Goal: Task Accomplishment & Management: Complete application form

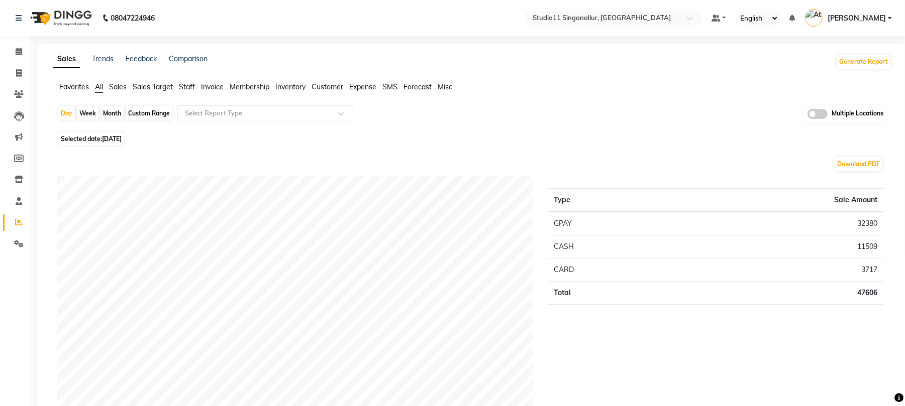
click at [112, 111] on div "Month" at bounding box center [111, 114] width 23 height 14
select select "9"
select select "2025"
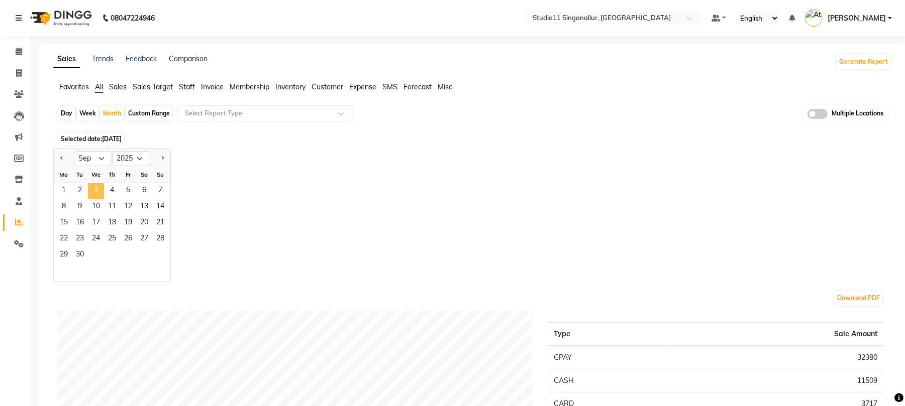
click at [104, 193] on span "3" at bounding box center [96, 191] width 16 height 16
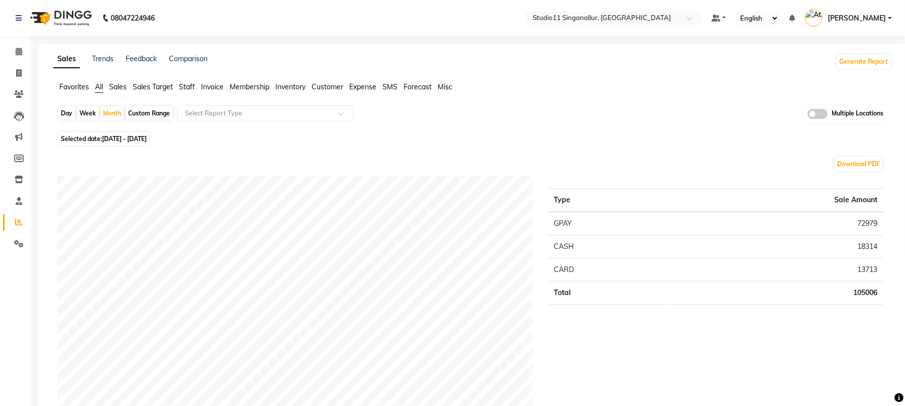
click at [187, 87] on span "Staff" at bounding box center [187, 86] width 16 height 9
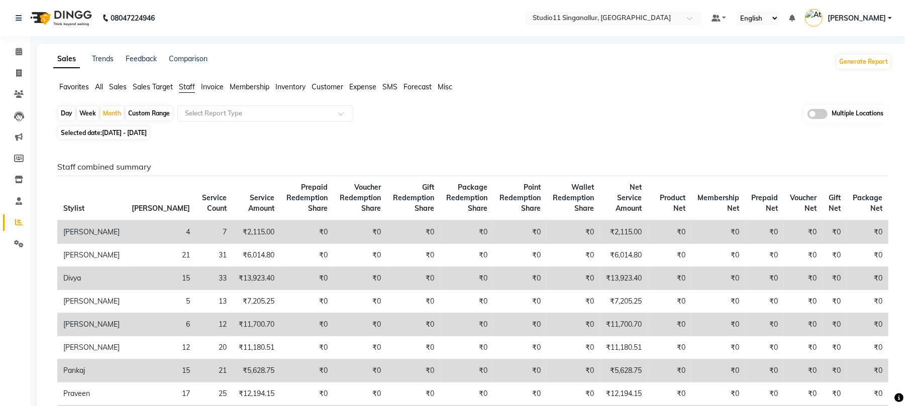
click at [114, 127] on span "Selected date: [DATE] - [DATE]" at bounding box center [103, 133] width 91 height 13
select select "9"
select select "2025"
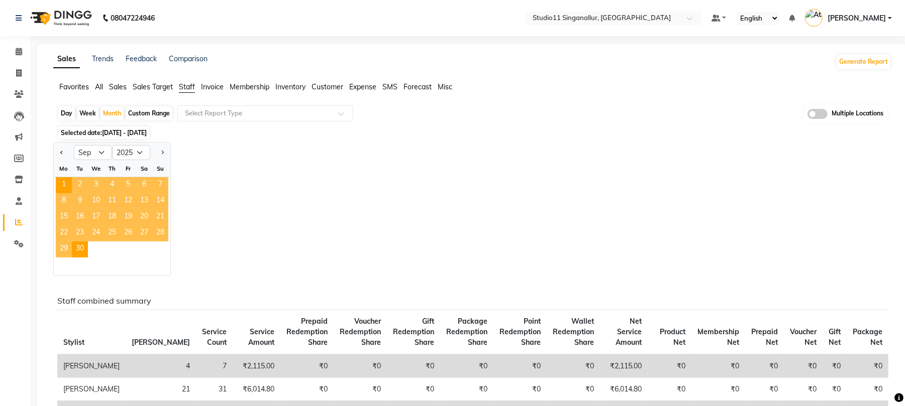
click at [99, 222] on span "17" at bounding box center [96, 218] width 16 height 16
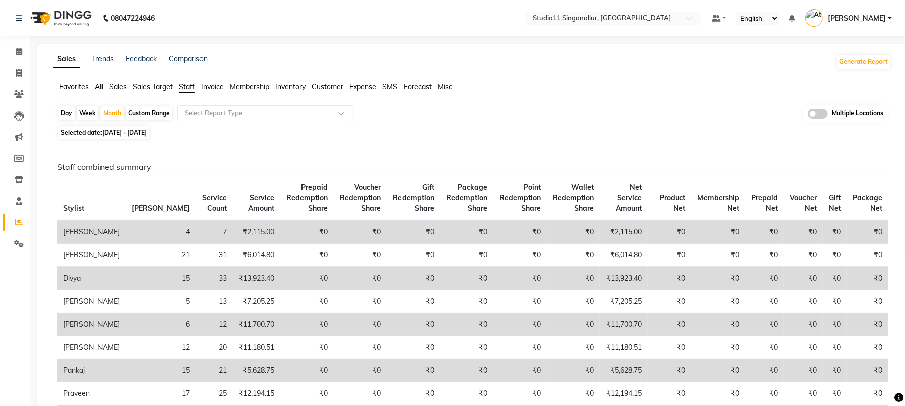
click at [66, 109] on div "Day" at bounding box center [66, 114] width 17 height 14
select select "9"
select select "2025"
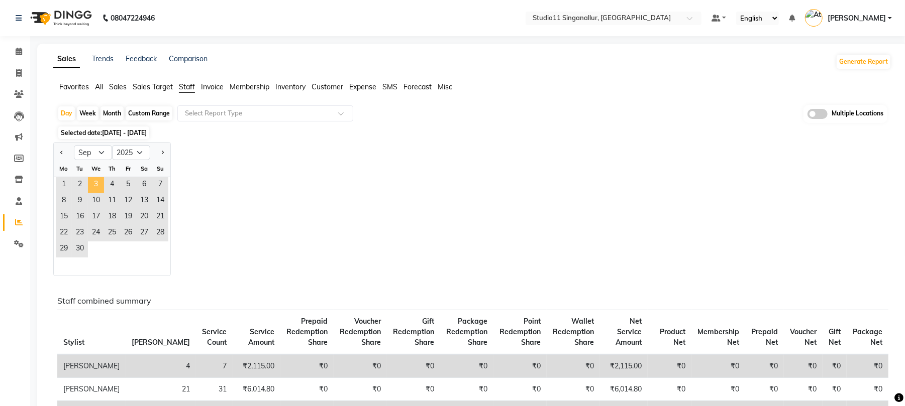
click at [96, 184] on span "3" at bounding box center [96, 185] width 16 height 16
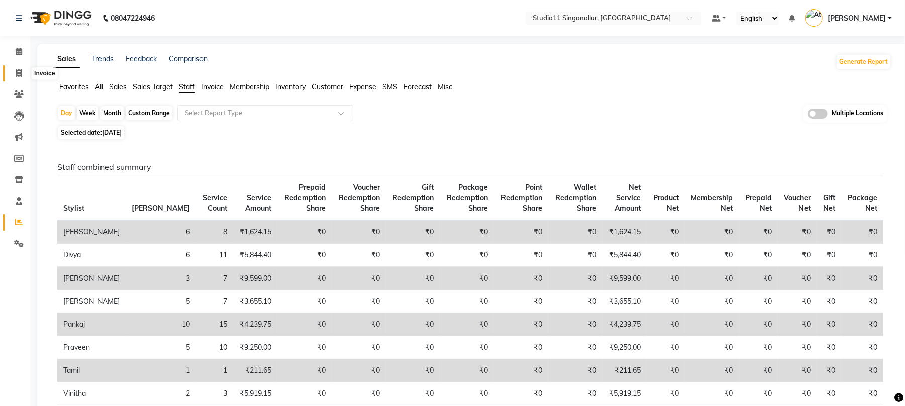
click at [15, 78] on span at bounding box center [19, 74] width 18 height 12
select select "6616"
select select "service"
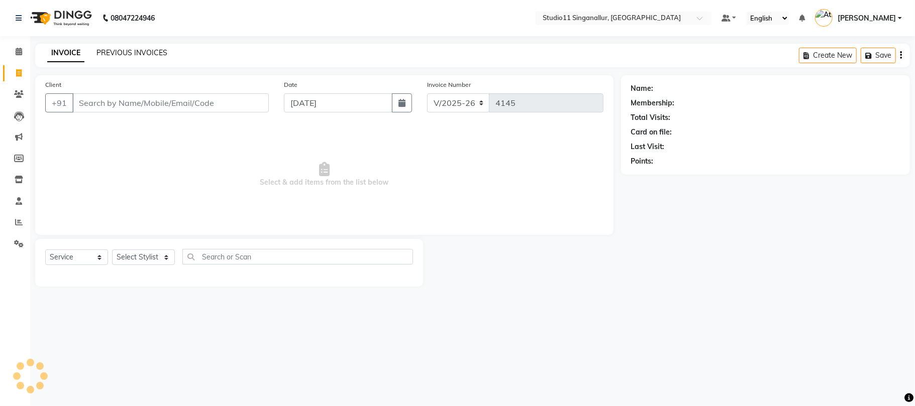
click at [123, 55] on link "PREVIOUS INVOICES" at bounding box center [131, 52] width 71 height 9
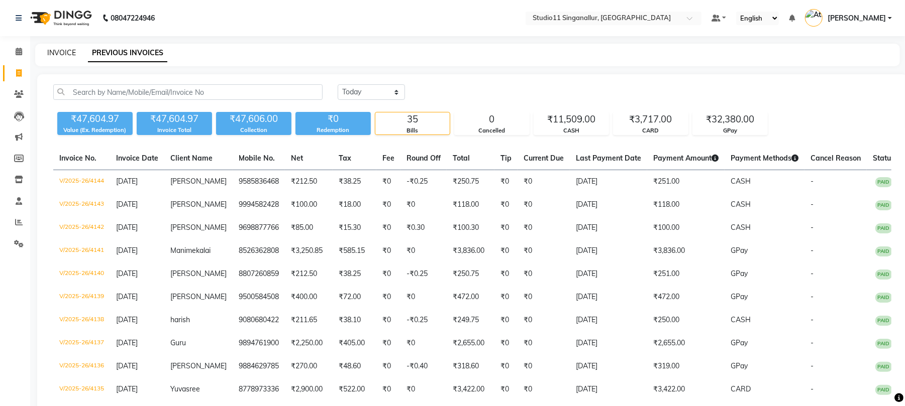
click at [68, 49] on link "INVOICE" at bounding box center [61, 52] width 29 height 9
select select "6616"
select select "service"
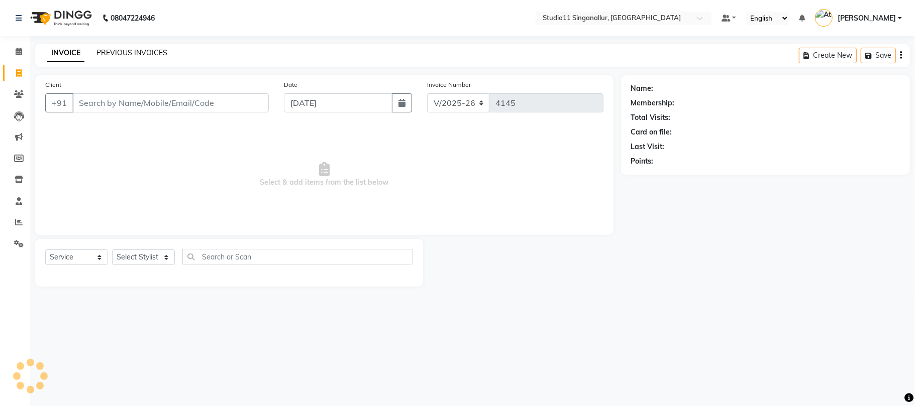
click at [143, 54] on link "PREVIOUS INVOICES" at bounding box center [131, 52] width 71 height 9
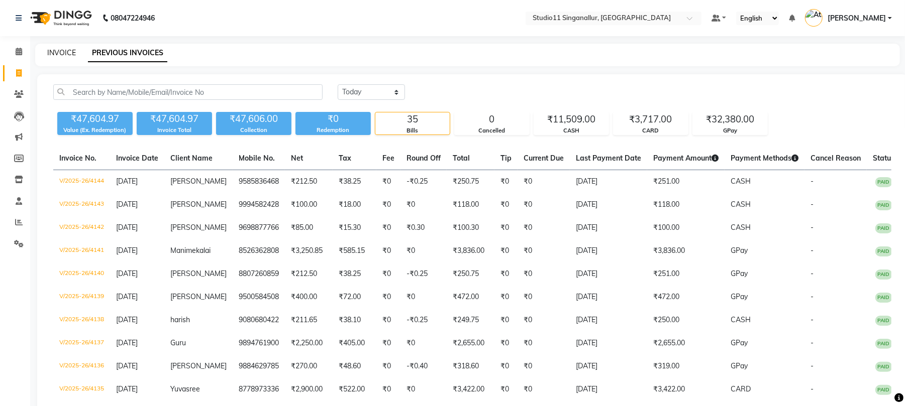
click at [75, 49] on link "INVOICE" at bounding box center [61, 52] width 29 height 9
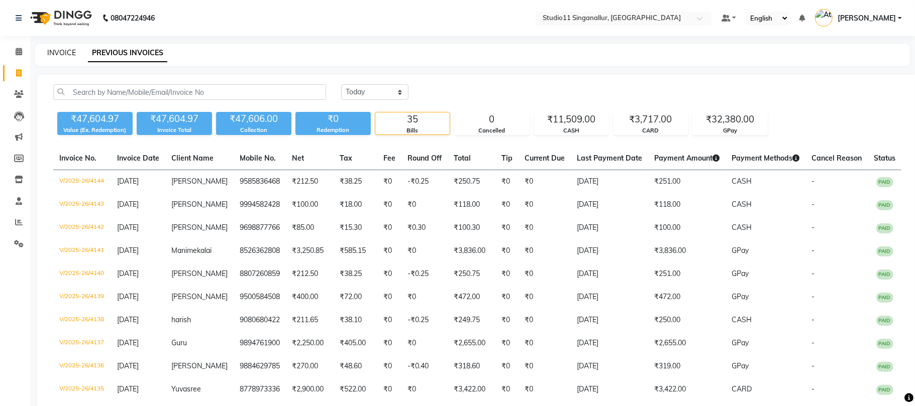
select select "6616"
select select "service"
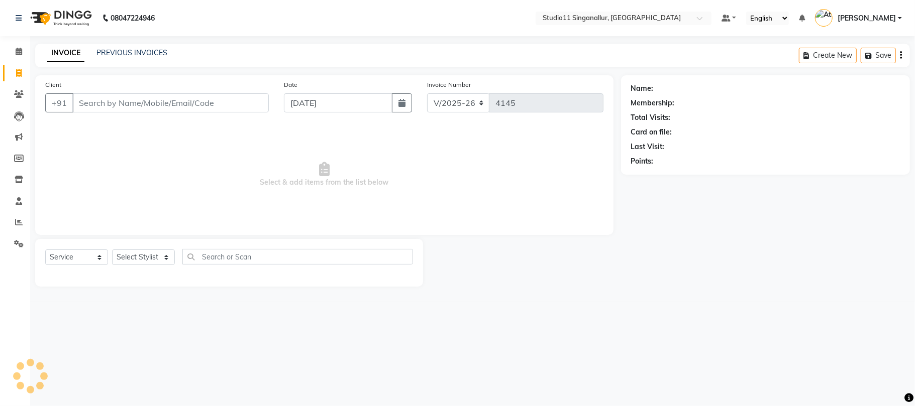
click at [131, 47] on div "INVOICE PREVIOUS INVOICES Create New Save" at bounding box center [472, 56] width 875 height 24
click at [137, 51] on link "PREVIOUS INVOICES" at bounding box center [131, 52] width 71 height 9
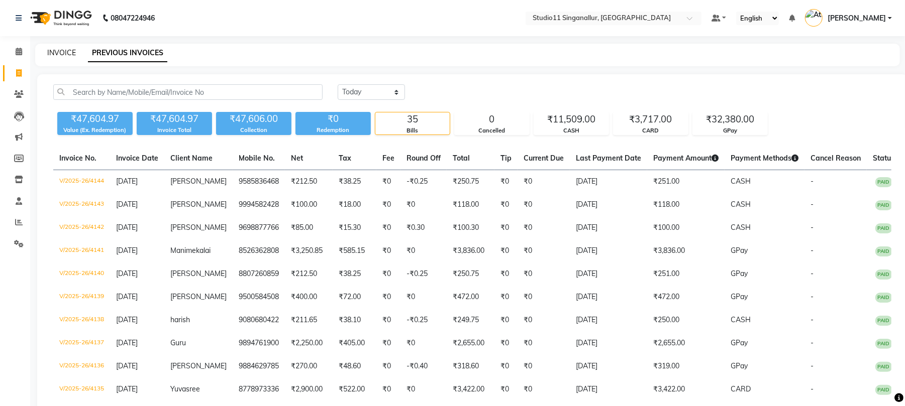
click at [64, 51] on link "INVOICE" at bounding box center [61, 52] width 29 height 9
select select "service"
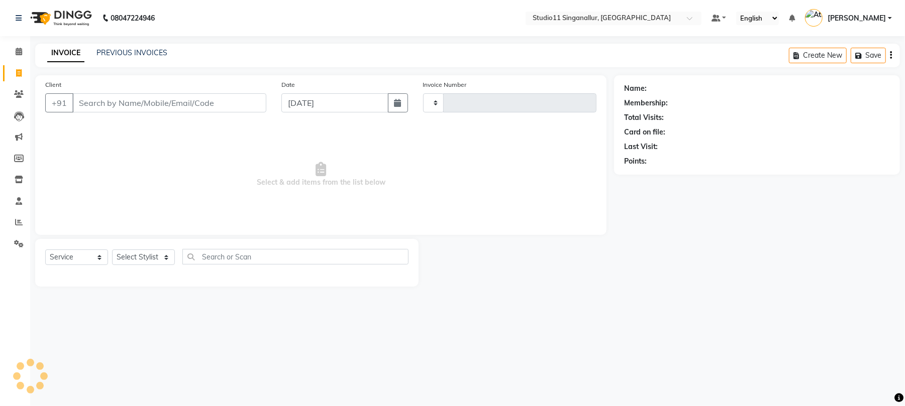
type input "4145"
select select "6616"
click at [110, 53] on link "PREVIOUS INVOICES" at bounding box center [131, 52] width 71 height 9
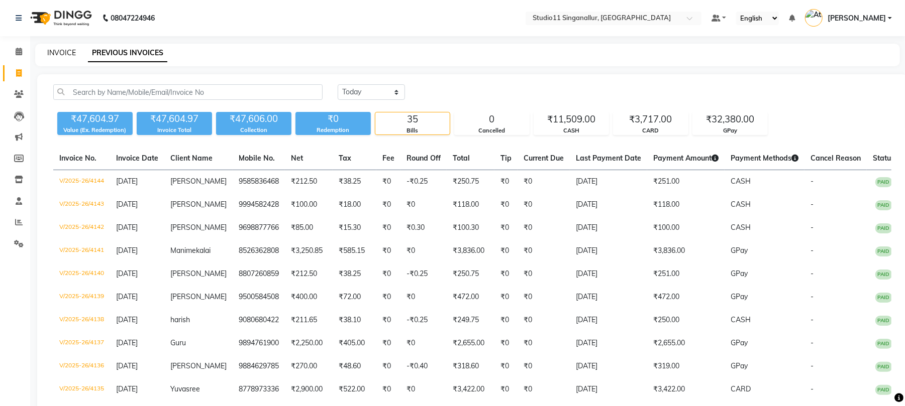
click at [65, 54] on link "INVOICE" at bounding box center [61, 52] width 29 height 9
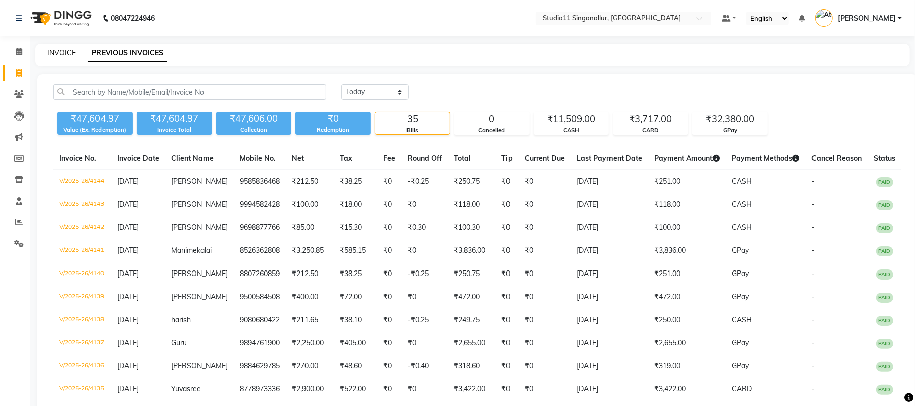
select select "6616"
select select "service"
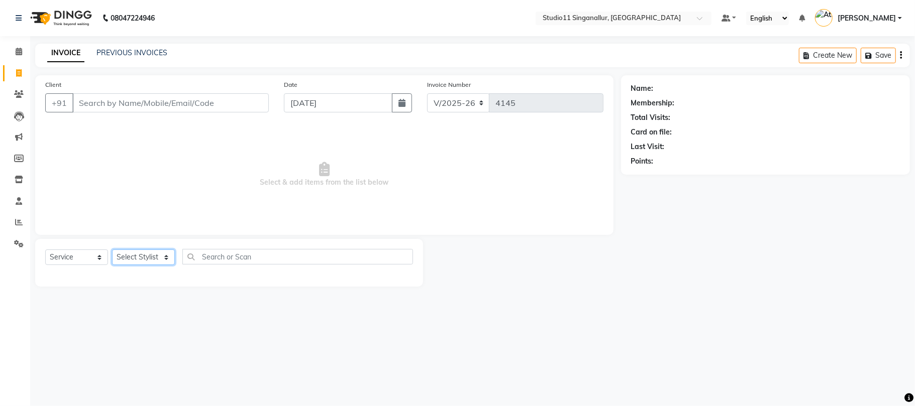
click at [149, 252] on select "Select Stylist [PERSON_NAME] Divya [PERSON_NAME] [PERSON_NAME] [PERSON_NAME] [P…" at bounding box center [143, 258] width 63 height 16
click at [188, 95] on input "Client" at bounding box center [170, 102] width 196 height 19
click at [187, 95] on input "Client" at bounding box center [170, 102] width 196 height 19
click at [114, 104] on input "8608317570" at bounding box center [144, 102] width 145 height 19
type input "8608317570"
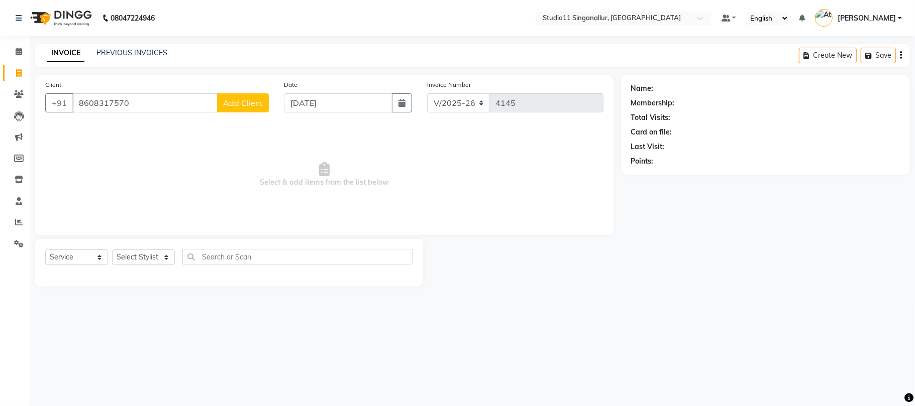
click at [241, 105] on span "Add Client" at bounding box center [243, 103] width 40 height 10
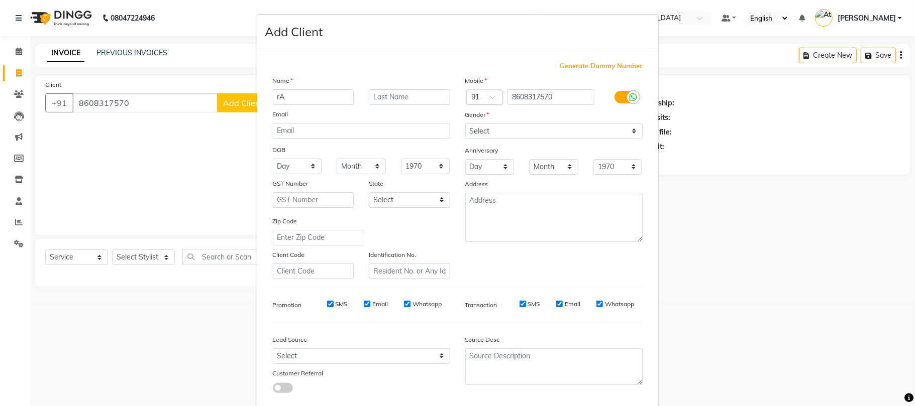
type input "r"
type input "[PERSON_NAME]"
click at [553, 124] on select "Select [DEMOGRAPHIC_DATA] [DEMOGRAPHIC_DATA] Other Prefer Not To Say" at bounding box center [553, 132] width 177 height 16
click at [465, 124] on select "Select [DEMOGRAPHIC_DATA] [DEMOGRAPHIC_DATA] Other Prefer Not To Say" at bounding box center [553, 132] width 177 height 16
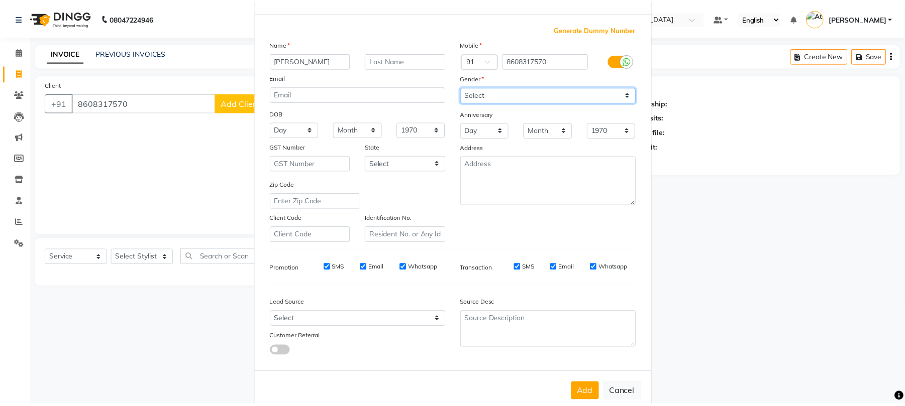
scroll to position [55, 0]
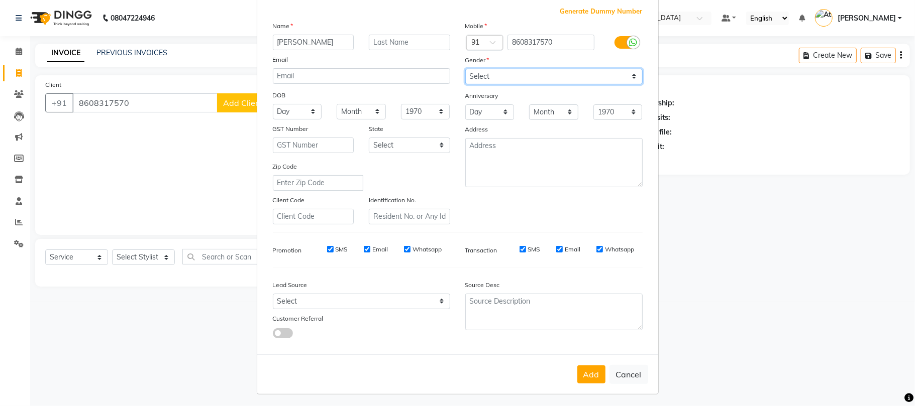
click at [552, 75] on select "Select [DEMOGRAPHIC_DATA] [DEMOGRAPHIC_DATA] Other Prefer Not To Say" at bounding box center [553, 77] width 177 height 16
select select "[DEMOGRAPHIC_DATA]"
click at [465, 69] on select "Select [DEMOGRAPHIC_DATA] [DEMOGRAPHIC_DATA] Other Prefer Not To Say" at bounding box center [553, 77] width 177 height 16
click at [585, 370] on button "Add" at bounding box center [591, 375] width 28 height 18
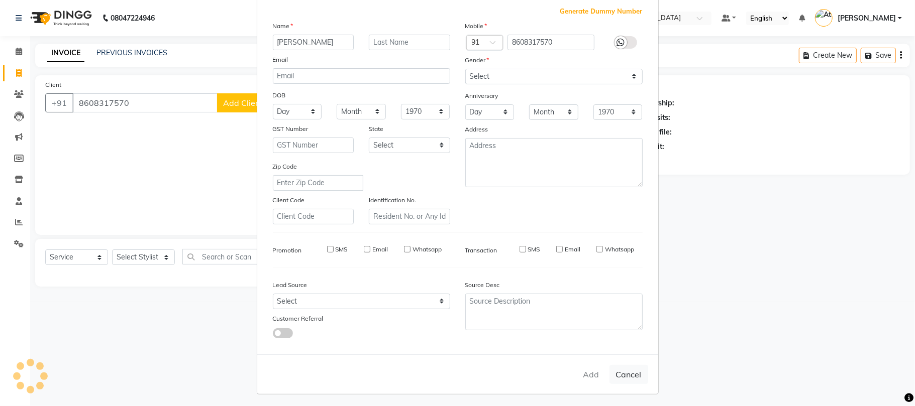
select select
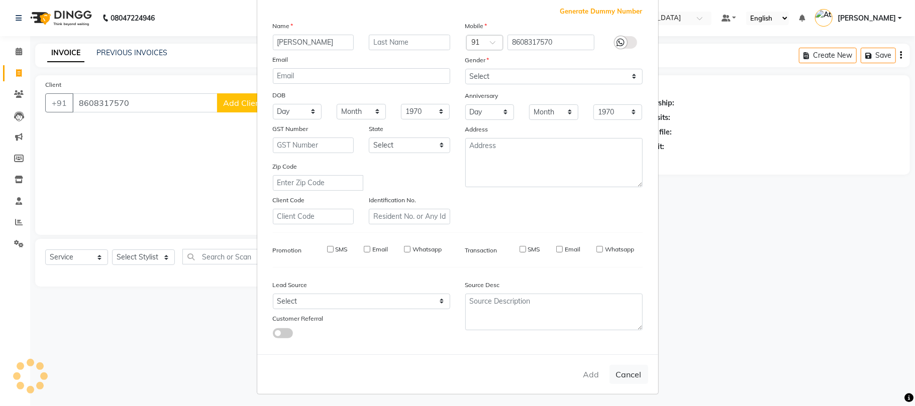
select select
checkbox input "false"
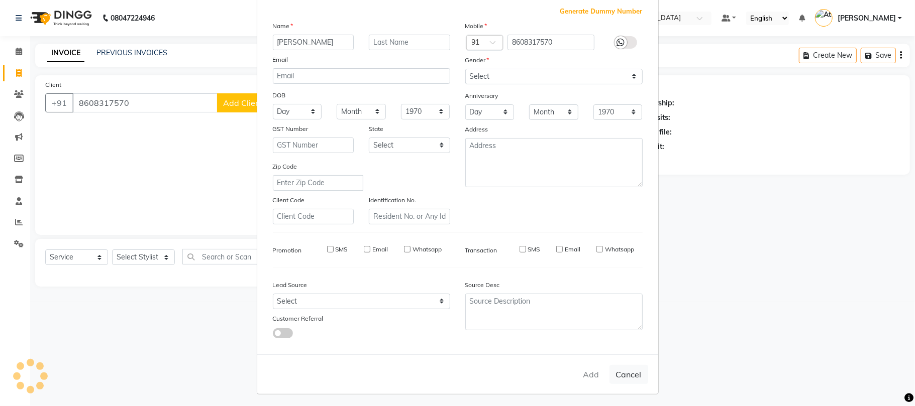
checkbox input "false"
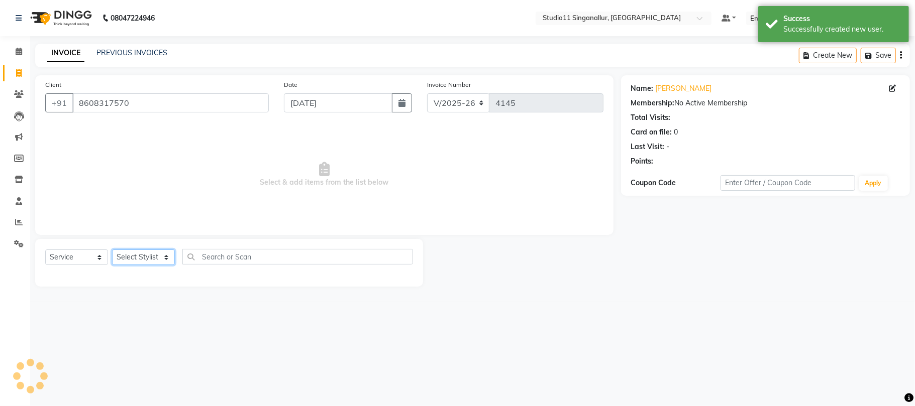
click at [147, 255] on select "Select Stylist [PERSON_NAME] Divya [PERSON_NAME] [PERSON_NAME] [PERSON_NAME] [P…" at bounding box center [143, 258] width 63 height 16
select select "51051"
click at [112, 250] on select "Select Stylist [PERSON_NAME] Divya [PERSON_NAME] [PERSON_NAME] [PERSON_NAME] [P…" at bounding box center [143, 258] width 63 height 16
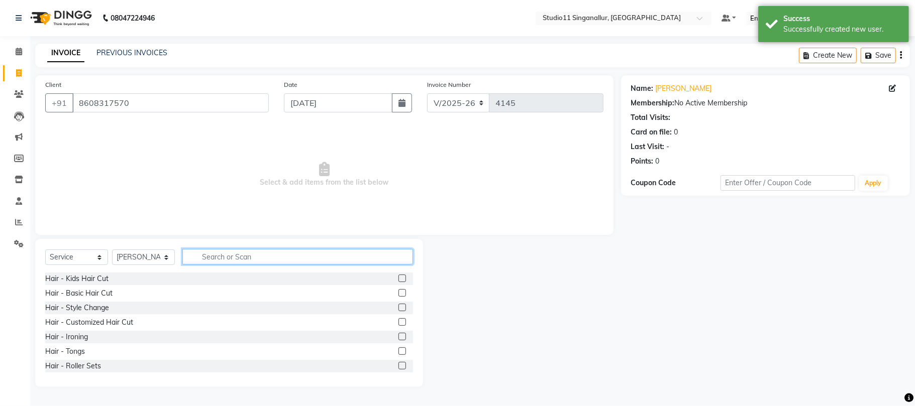
click at [281, 258] on input "text" at bounding box center [297, 257] width 231 height 16
type input "hair cut"
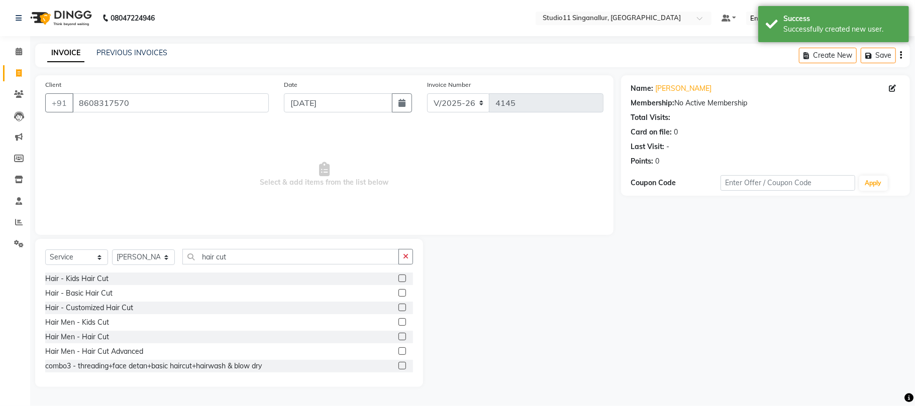
click at [398, 336] on label at bounding box center [402, 337] width 8 height 8
click at [398, 336] on input "checkbox" at bounding box center [401, 337] width 7 height 7
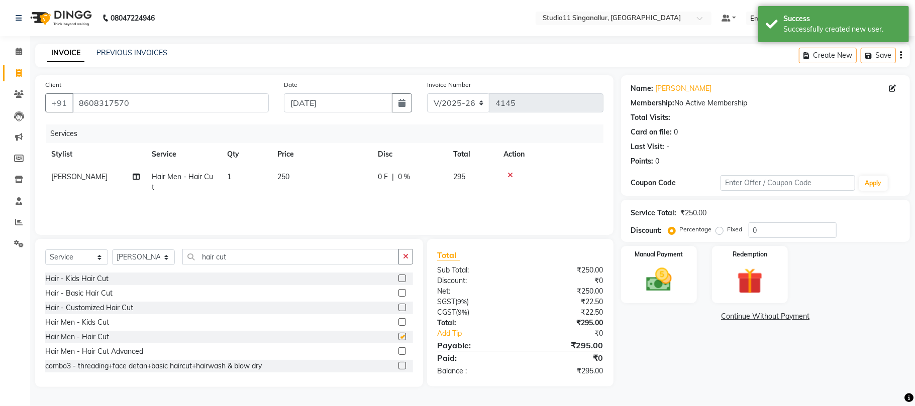
checkbox input "false"
click at [682, 282] on div "Manual Payment" at bounding box center [659, 274] width 79 height 59
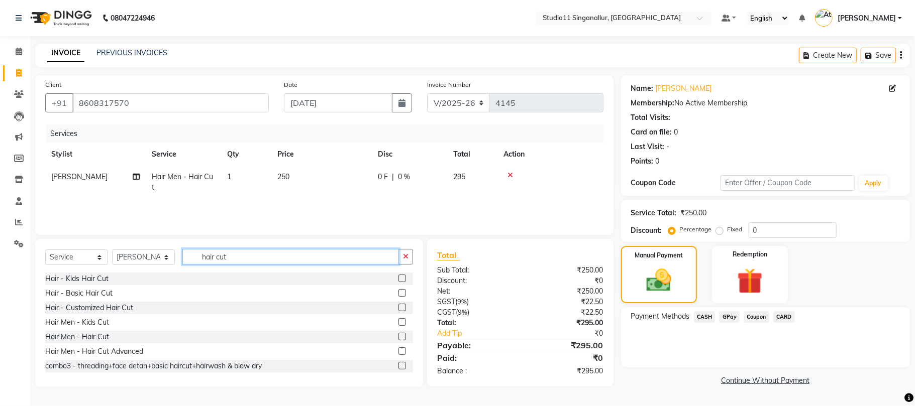
click at [282, 251] on input "hair cut" at bounding box center [290, 257] width 217 height 16
click at [281, 254] on input "hair cut" at bounding box center [290, 257] width 217 height 16
type input "h"
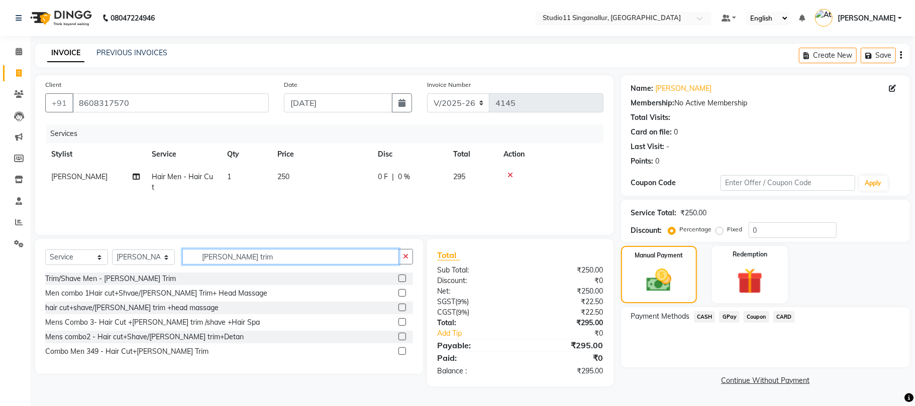
type input "[PERSON_NAME] trim"
click at [402, 280] on label at bounding box center [402, 279] width 8 height 8
click at [402, 280] on input "checkbox" at bounding box center [401, 279] width 7 height 7
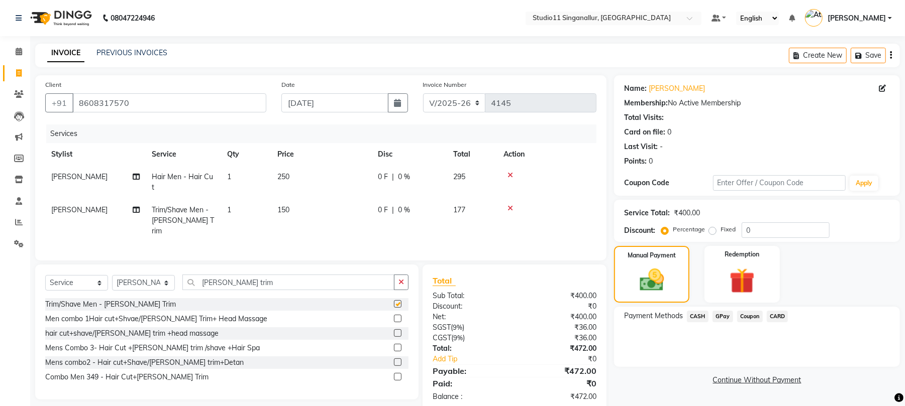
checkbox input "false"
click at [724, 317] on span "GPay" at bounding box center [722, 317] width 21 height 12
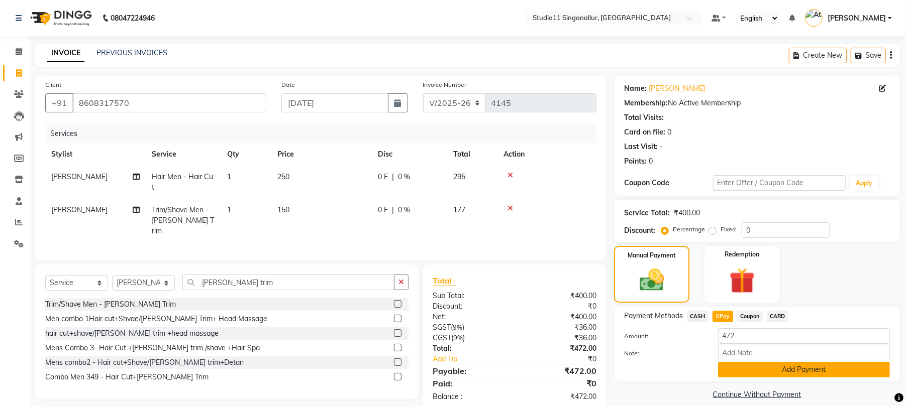
click at [807, 364] on button "Add Payment" at bounding box center [804, 370] width 172 height 16
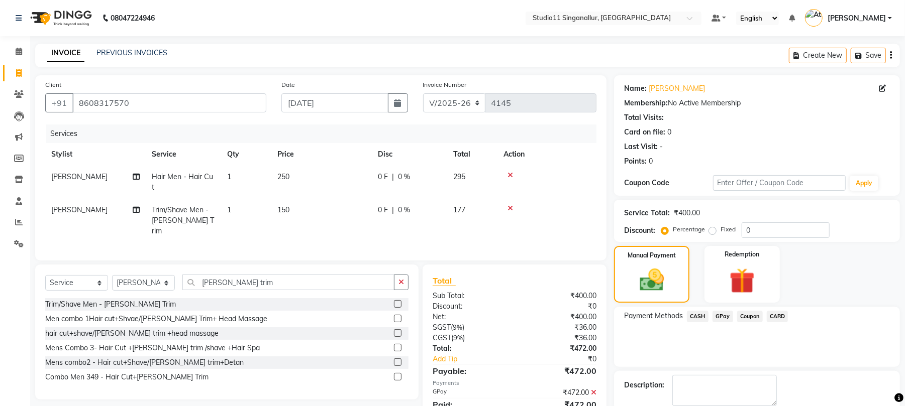
scroll to position [54, 0]
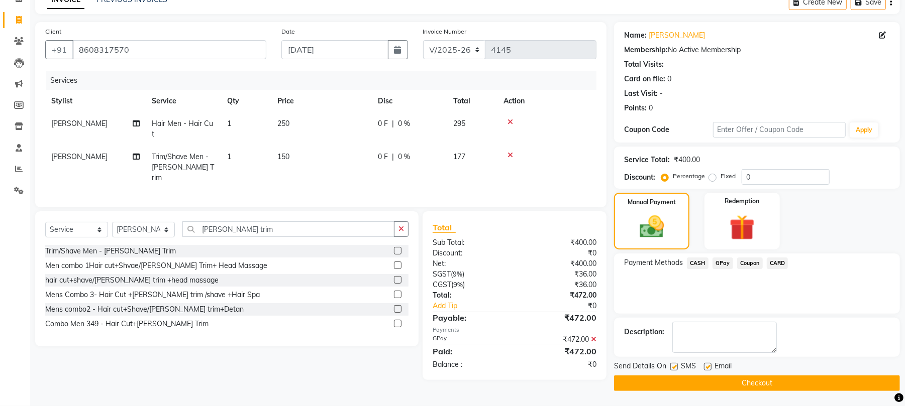
click at [708, 364] on label at bounding box center [708, 367] width 8 height 8
click at [708, 364] on input "checkbox" at bounding box center [707, 367] width 7 height 7
checkbox input "false"
click at [676, 364] on label at bounding box center [674, 367] width 8 height 8
click at [676, 364] on input "checkbox" at bounding box center [673, 367] width 7 height 7
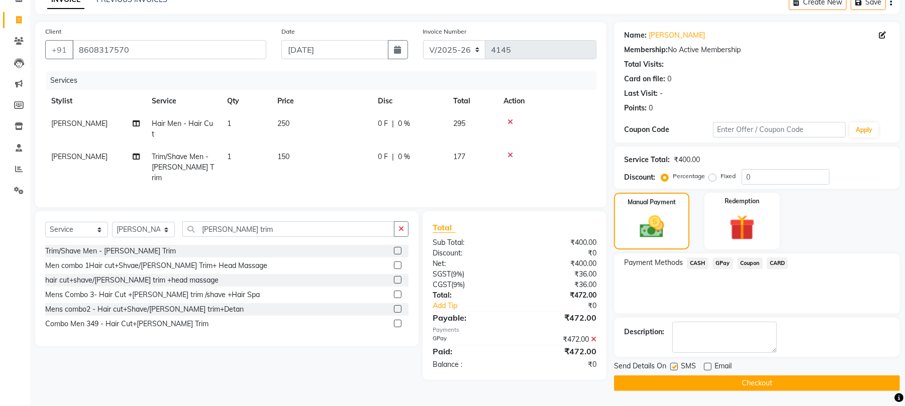
checkbox input "false"
click at [677, 380] on button "Checkout" at bounding box center [757, 384] width 286 height 16
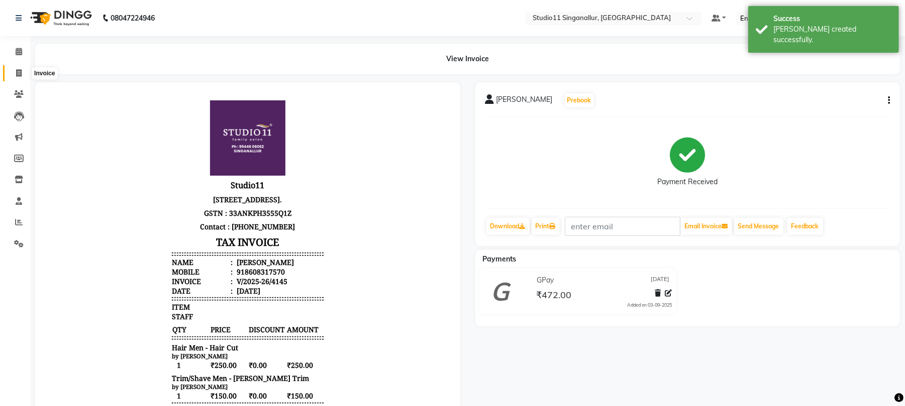
click at [21, 74] on icon at bounding box center [19, 73] width 6 height 8
select select "service"
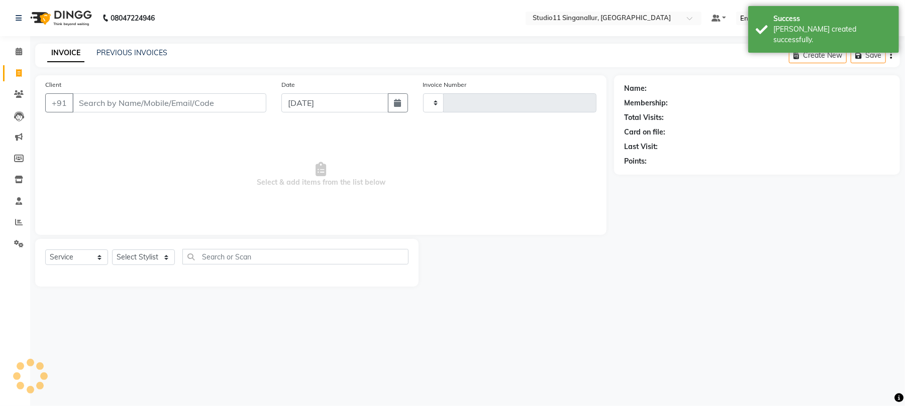
type input "4146"
select select "6616"
click at [132, 103] on input "Client" at bounding box center [170, 102] width 196 height 19
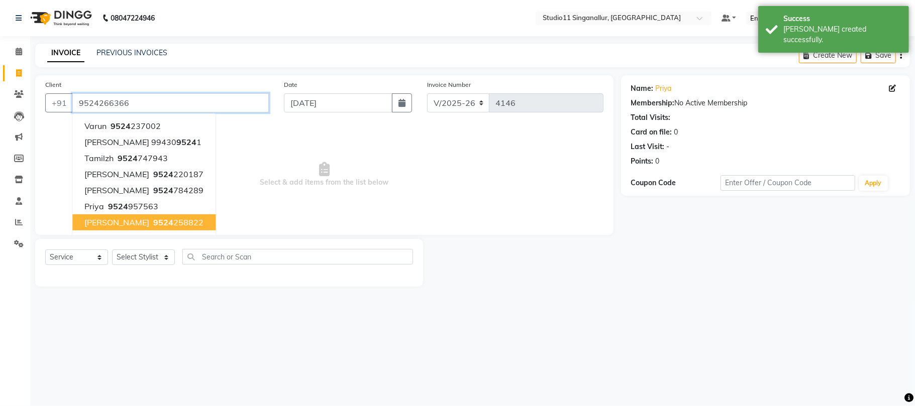
click at [243, 108] on input "9524266366" at bounding box center [170, 102] width 196 height 19
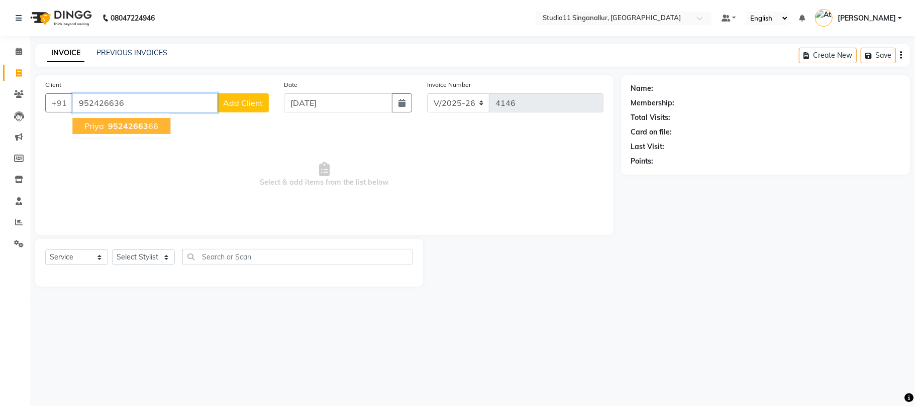
type input "9524266366"
click at [158, 130] on button "priya 95242663 66" at bounding box center [121, 126] width 98 height 16
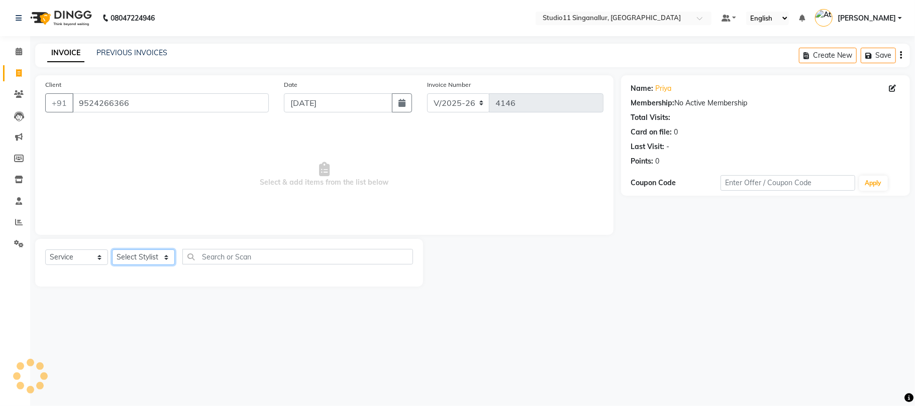
click at [144, 264] on select "Select Stylist [PERSON_NAME] Divya [PERSON_NAME] [PERSON_NAME] [PERSON_NAME] [P…" at bounding box center [143, 258] width 63 height 16
click at [112, 250] on select "Select Stylist [PERSON_NAME] Divya [PERSON_NAME] [PERSON_NAME] [PERSON_NAME] [P…" at bounding box center [143, 258] width 63 height 16
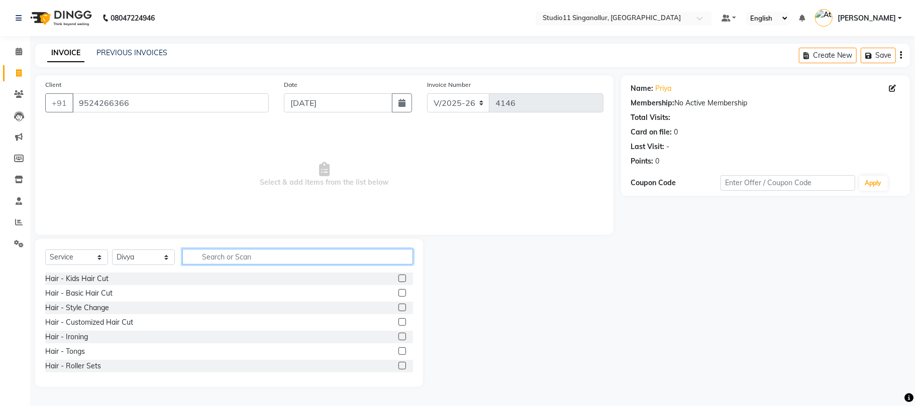
click at [233, 255] on input "text" at bounding box center [297, 257] width 231 height 16
click at [139, 262] on select "Select Stylist [PERSON_NAME] Divya [PERSON_NAME] [PERSON_NAME] [PERSON_NAME] [P…" at bounding box center [143, 258] width 63 height 16
select select "84255"
click at [112, 250] on select "Select Stylist [PERSON_NAME] Divya [PERSON_NAME] [PERSON_NAME] [PERSON_NAME] [P…" at bounding box center [143, 258] width 63 height 16
click at [296, 274] on div "Hair - Kids Hair Cut" at bounding box center [229, 279] width 368 height 13
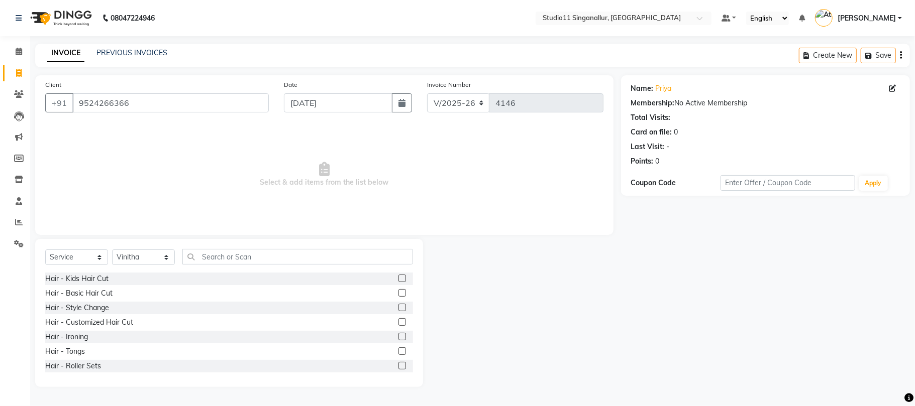
click at [298, 248] on div "Select Service Product Membership Package Voucher Prepaid Gift Card Select Styl…" at bounding box center [229, 313] width 388 height 148
click at [295, 252] on input "text" at bounding box center [297, 257] width 231 height 16
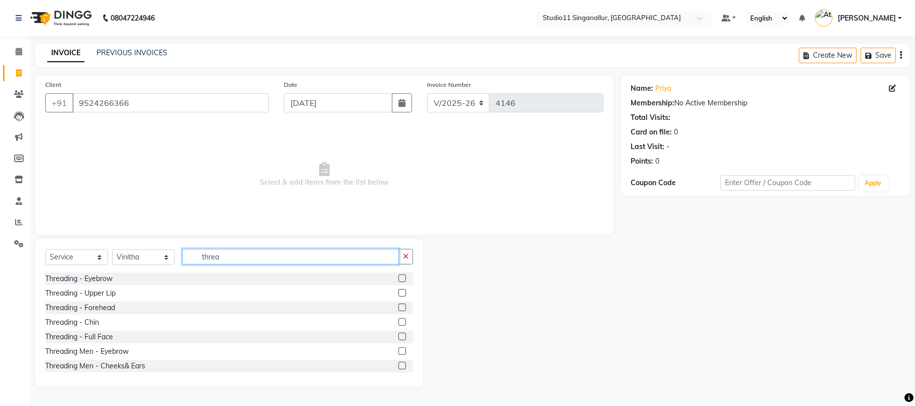
type input "threa"
click at [387, 278] on div "Threading - Eyebrow" at bounding box center [229, 279] width 368 height 13
click at [398, 280] on label at bounding box center [402, 279] width 8 height 8
click at [398, 280] on input "checkbox" at bounding box center [401, 279] width 7 height 7
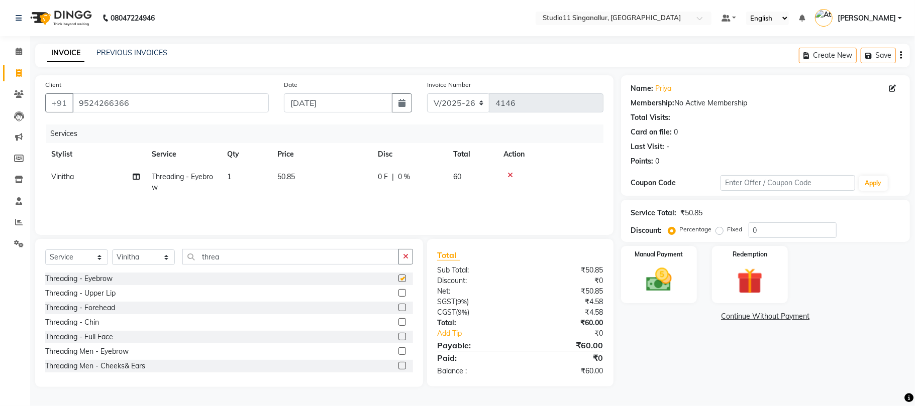
checkbox input "false"
click at [398, 307] on label at bounding box center [402, 308] width 8 height 8
click at [398, 307] on input "checkbox" at bounding box center [401, 308] width 7 height 7
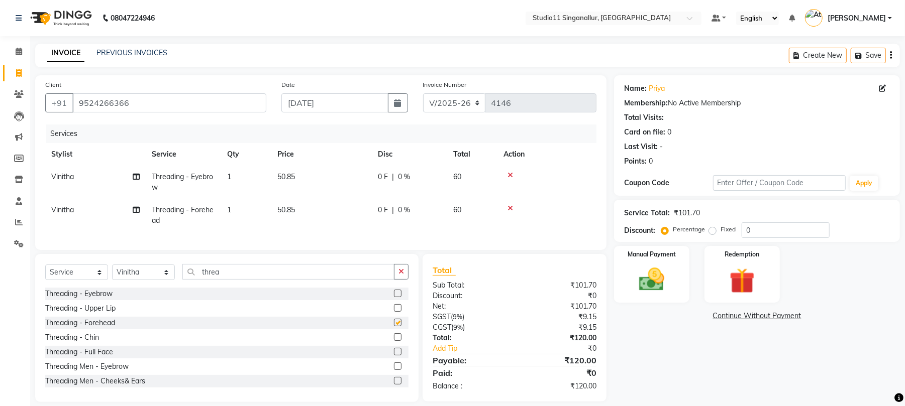
checkbox input "false"
click at [662, 286] on img at bounding box center [651, 280] width 43 height 31
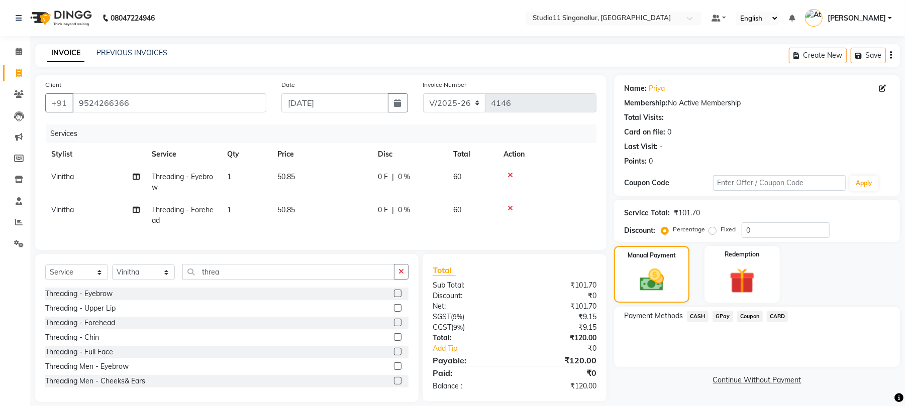
click at [710, 316] on div "GPay" at bounding box center [720, 318] width 25 height 14
click at [730, 320] on span "GPay" at bounding box center [722, 317] width 21 height 12
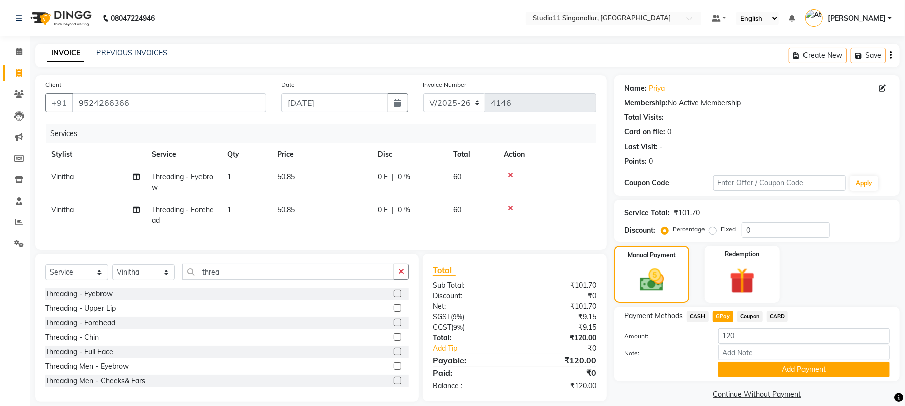
click at [750, 365] on button "Add Payment" at bounding box center [804, 370] width 172 height 16
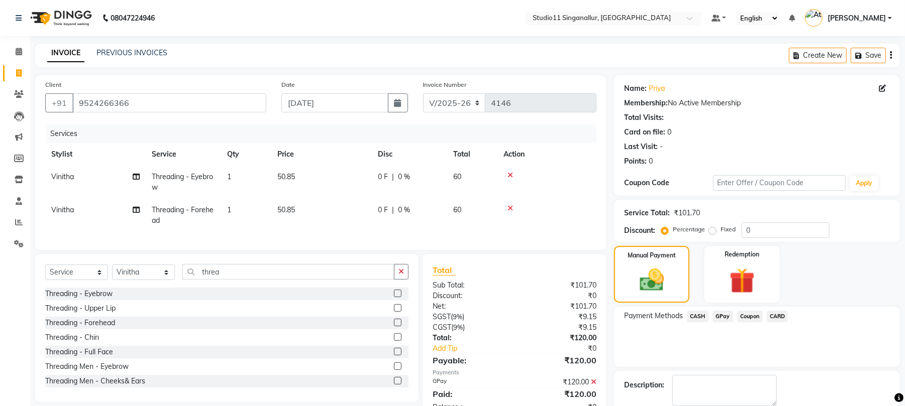
scroll to position [54, 0]
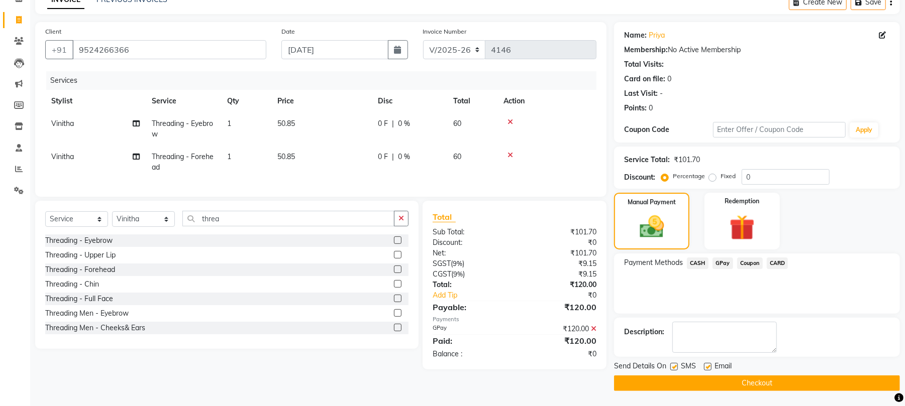
click at [711, 363] on div "Email" at bounding box center [722, 367] width 36 height 13
click at [710, 364] on label at bounding box center [708, 367] width 8 height 8
click at [710, 364] on input "checkbox" at bounding box center [707, 367] width 7 height 7
checkbox input "false"
click at [671, 366] on label at bounding box center [674, 367] width 8 height 8
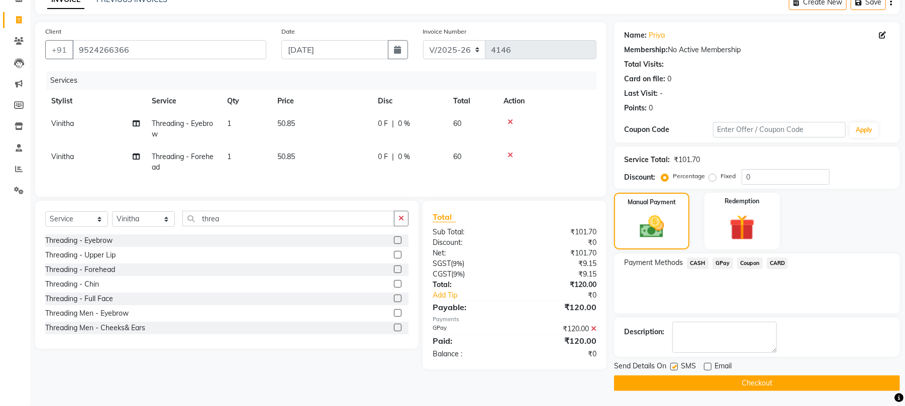
click at [671, 366] on input "checkbox" at bounding box center [673, 367] width 7 height 7
checkbox input "false"
click at [674, 377] on button "Checkout" at bounding box center [757, 384] width 286 height 16
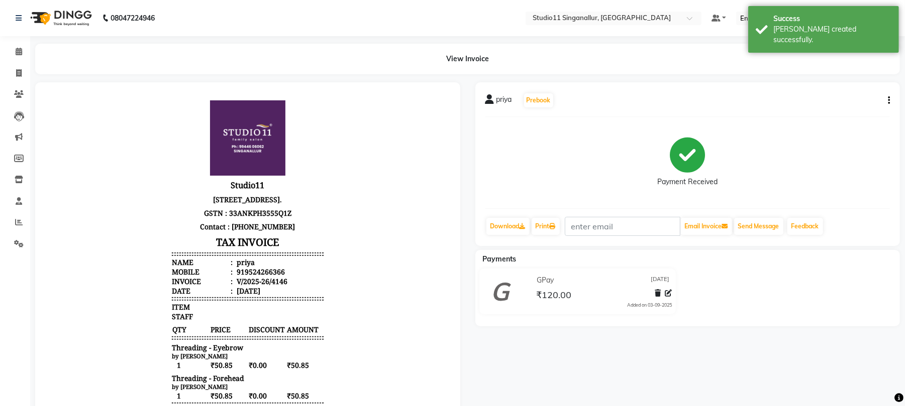
click at [21, 81] on li "Invoice" at bounding box center [15, 74] width 30 height 22
click at [19, 71] on icon at bounding box center [19, 73] width 6 height 8
select select "service"
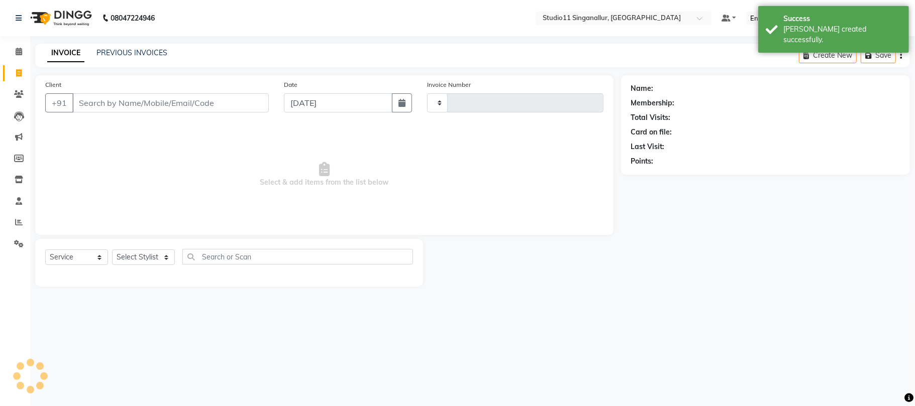
type input "4147"
select select "6616"
click at [93, 90] on div "Client +91" at bounding box center [157, 99] width 239 height 41
click at [90, 104] on input "Client" at bounding box center [170, 102] width 196 height 19
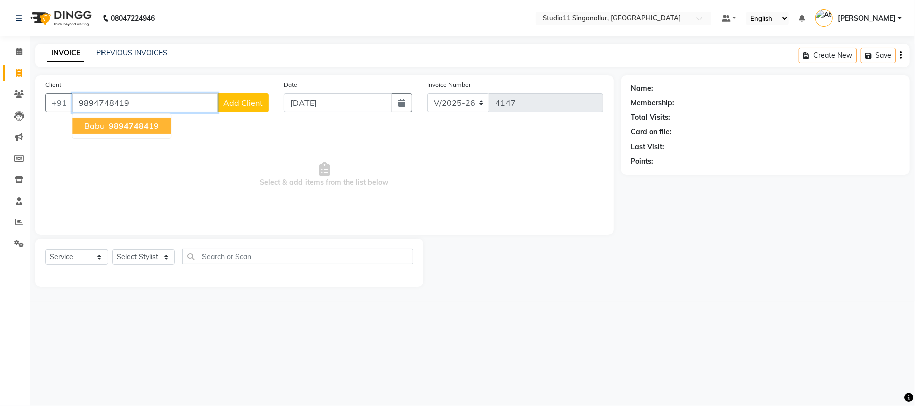
type input "9894748419"
select select "1: Object"
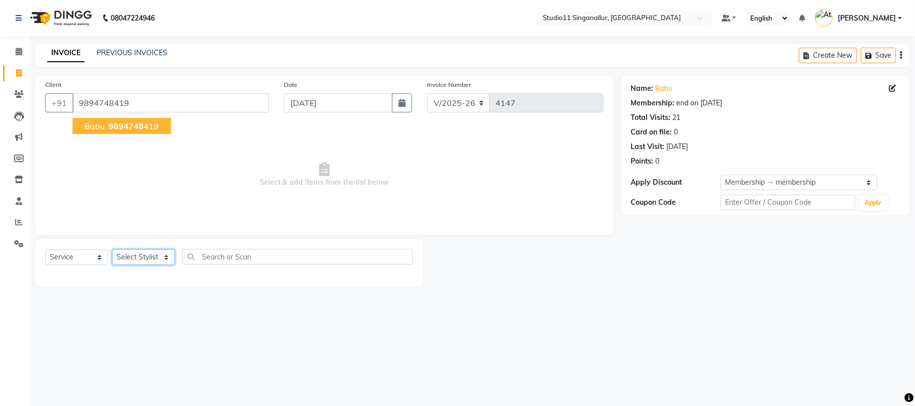
click at [134, 256] on select "Select Stylist [PERSON_NAME] Divya [PERSON_NAME] [PERSON_NAME] [PERSON_NAME] [P…" at bounding box center [143, 258] width 63 height 16
select select "51051"
click at [112, 250] on select "Select Stylist [PERSON_NAME] Divya [PERSON_NAME] [PERSON_NAME] [PERSON_NAME] [P…" at bounding box center [143, 258] width 63 height 16
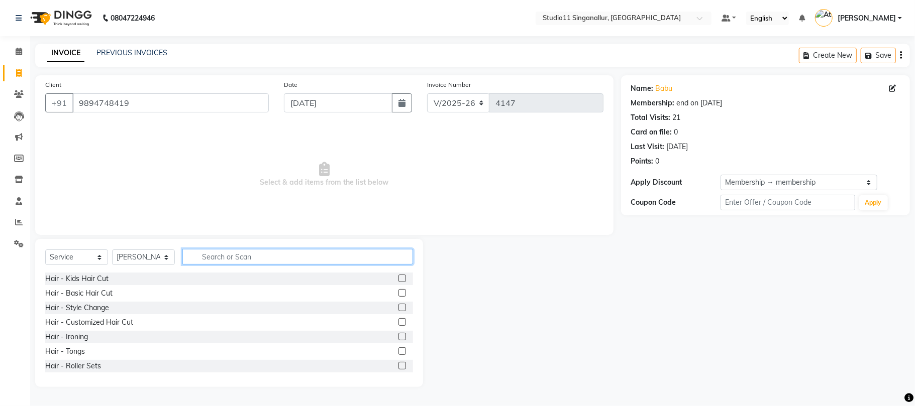
click at [226, 254] on input "text" at bounding box center [297, 257] width 231 height 16
type input "hair cut"
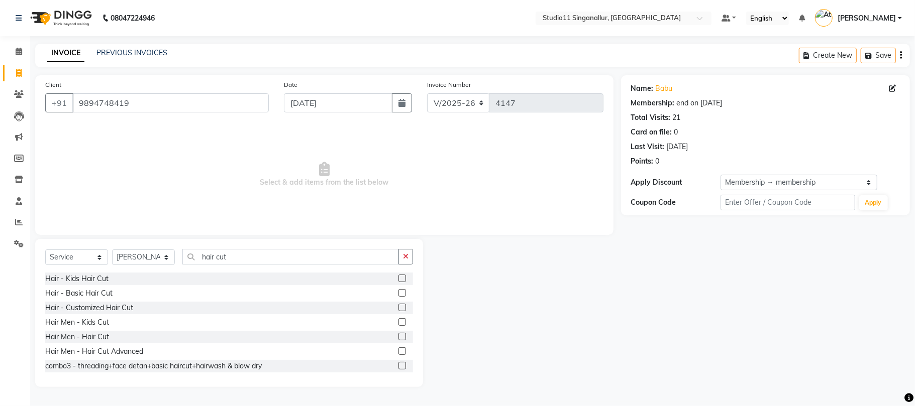
click at [398, 340] on label at bounding box center [402, 337] width 8 height 8
click at [398, 340] on input "checkbox" at bounding box center [401, 337] width 7 height 7
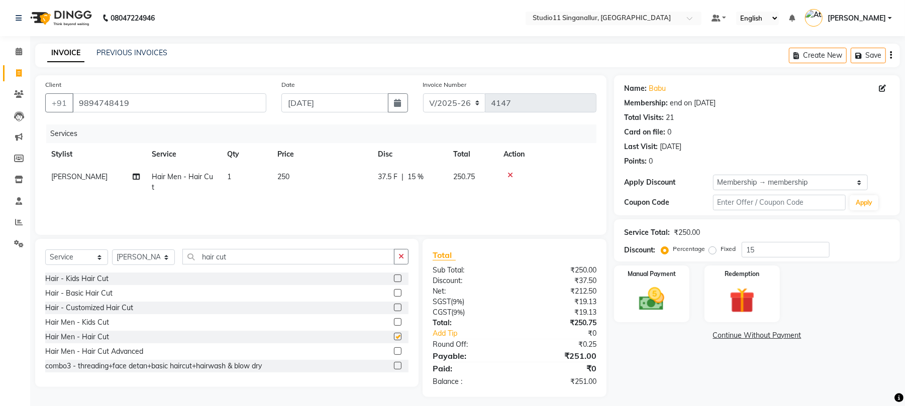
checkbox input "false"
drag, startPoint x: 250, startPoint y: 251, endPoint x: 184, endPoint y: 264, distance: 67.0
click at [185, 264] on input "hair cut" at bounding box center [288, 257] width 212 height 16
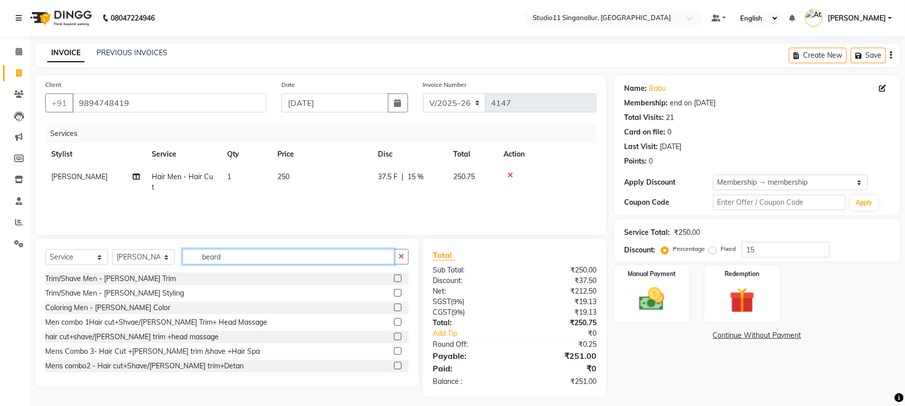
type input "beard"
click at [394, 275] on label at bounding box center [398, 279] width 8 height 8
click at [394, 276] on input "checkbox" at bounding box center [397, 279] width 7 height 7
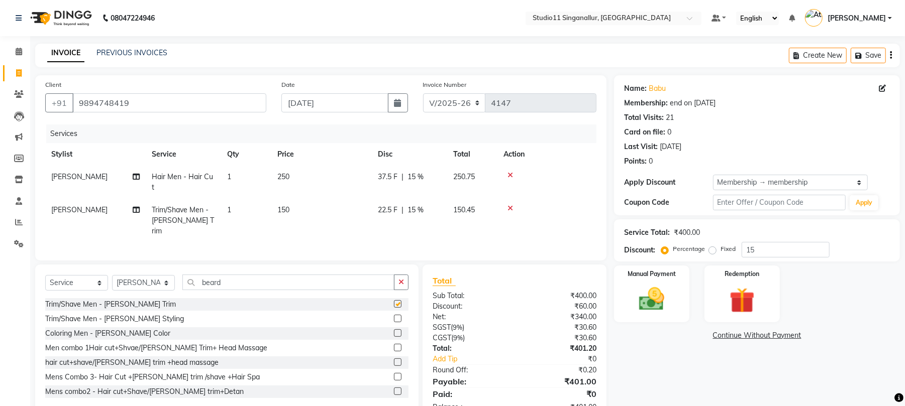
checkbox input "false"
click at [273, 199] on td "150" at bounding box center [321, 221] width 100 height 44
select select "51051"
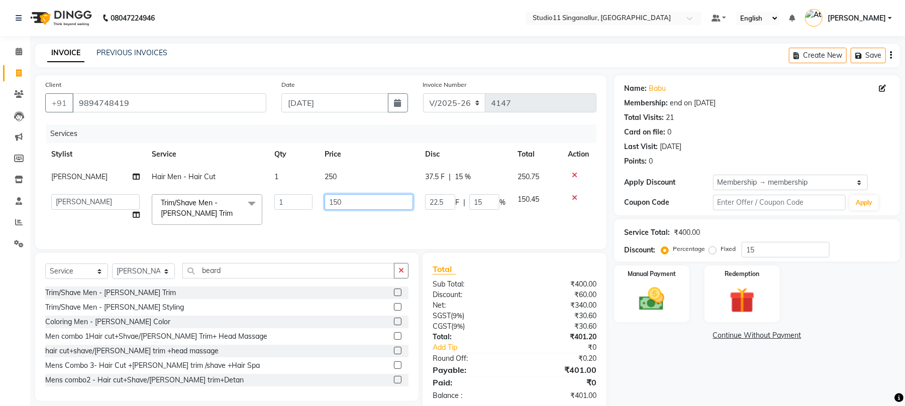
click at [360, 196] on input "150" at bounding box center [369, 202] width 88 height 16
type input "149"
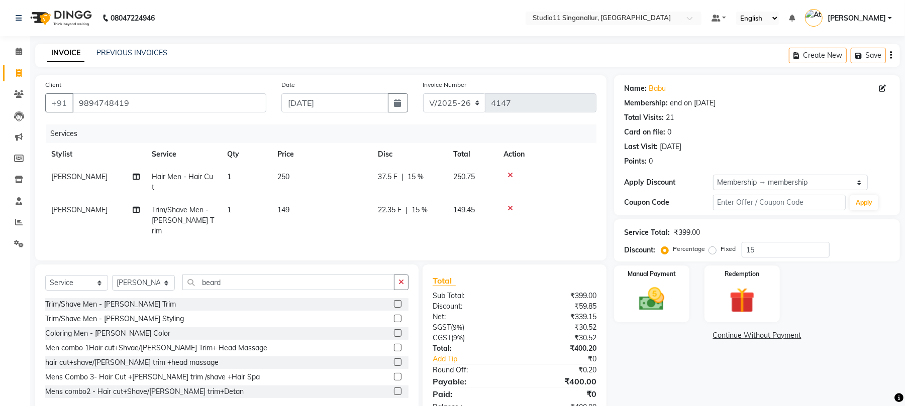
click at [465, 153] on tr "Stylist Service Qty Price Disc Total Action" at bounding box center [320, 154] width 551 height 23
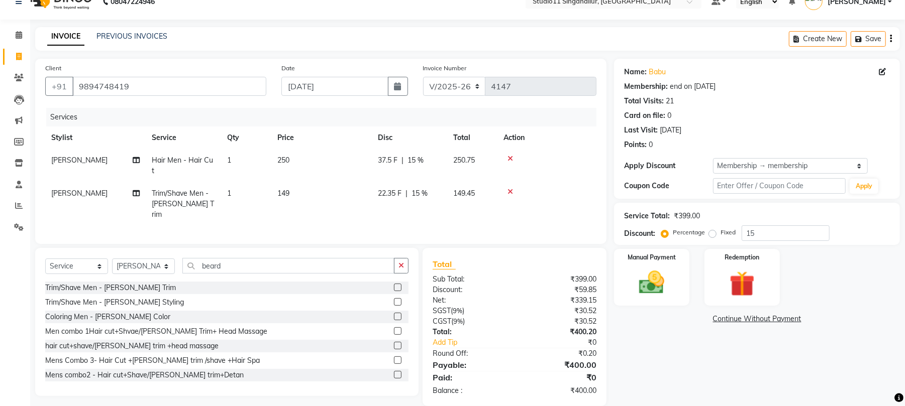
scroll to position [21, 0]
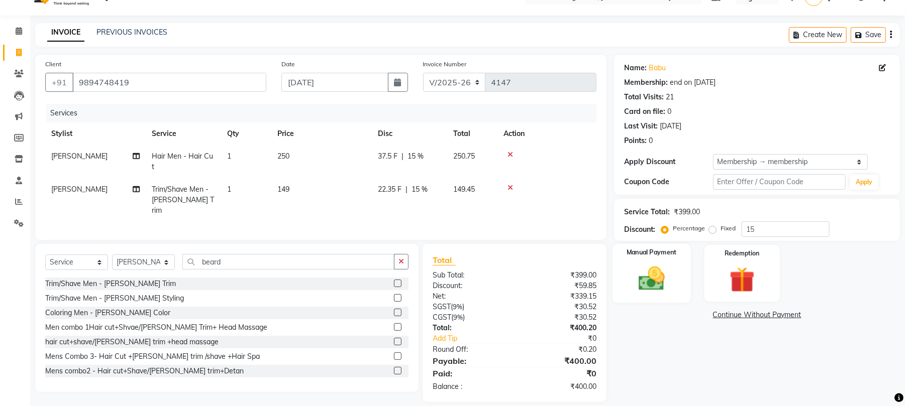
click at [656, 274] on img at bounding box center [651, 279] width 43 height 31
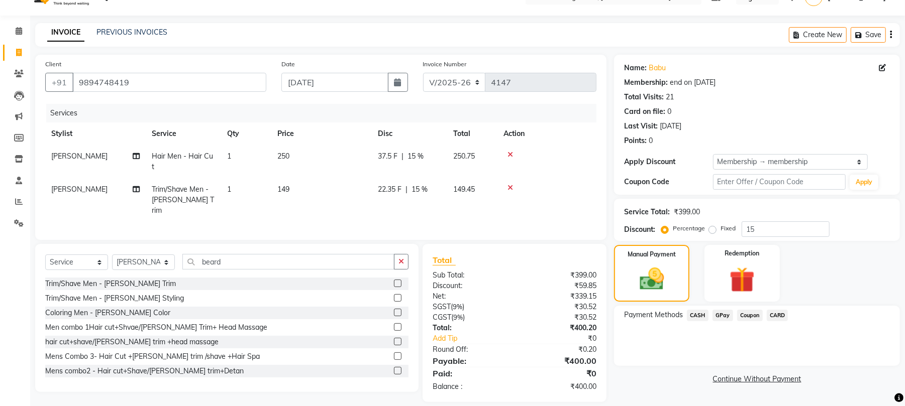
click at [695, 314] on span "CASH" at bounding box center [698, 316] width 22 height 12
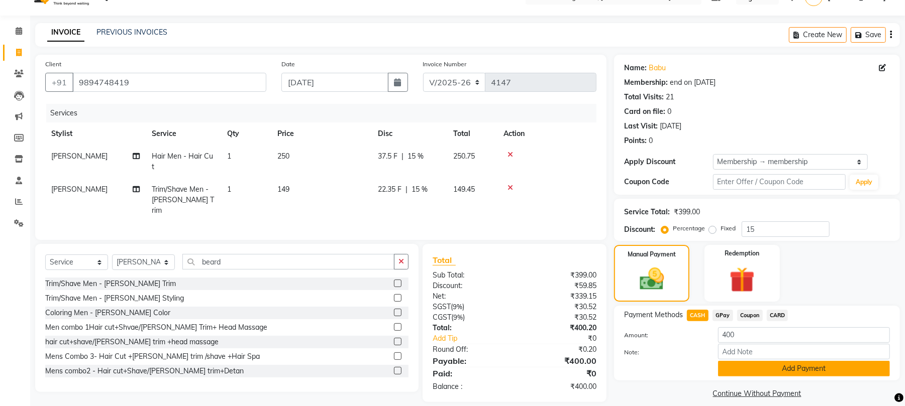
click at [731, 364] on button "Add Payment" at bounding box center [804, 369] width 172 height 16
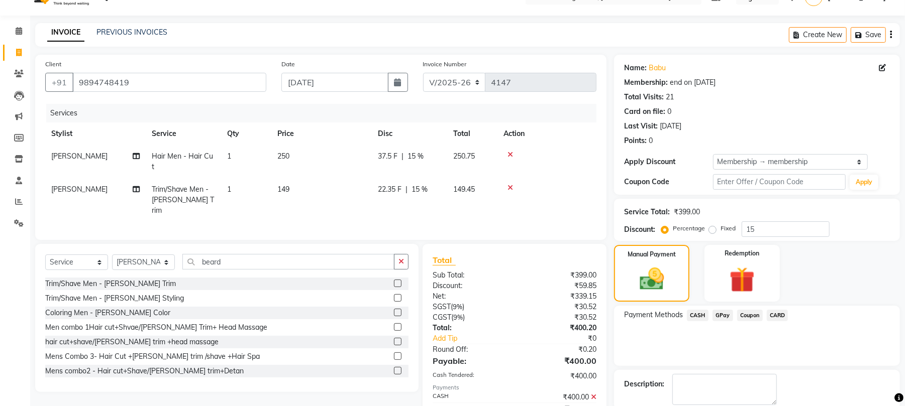
scroll to position [73, 0]
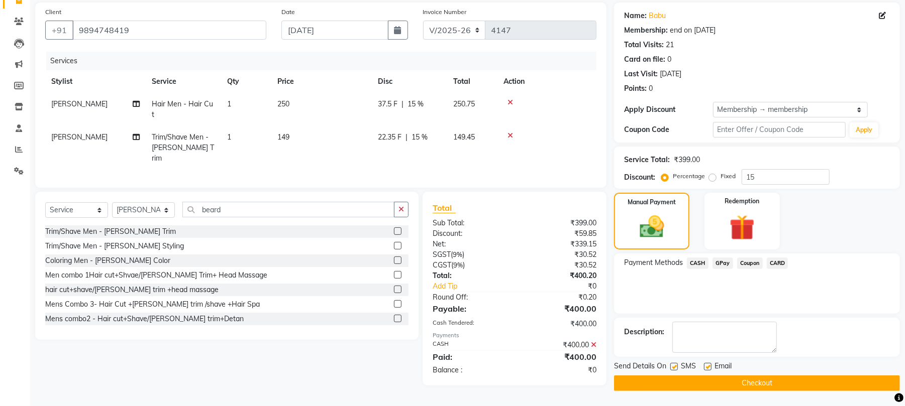
click at [706, 366] on label at bounding box center [708, 367] width 8 height 8
click at [706, 366] on input "checkbox" at bounding box center [707, 367] width 7 height 7
checkbox input "false"
click at [670, 367] on div "Send Details On SMS Email" at bounding box center [757, 367] width 286 height 13
click at [674, 367] on label at bounding box center [674, 367] width 8 height 8
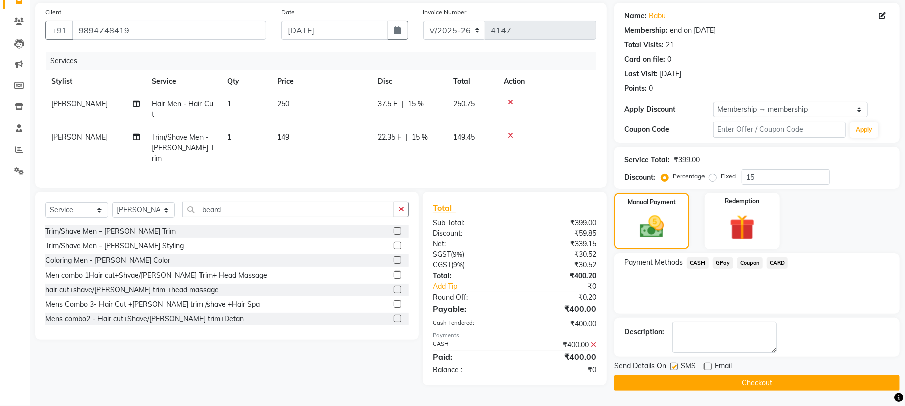
click at [674, 367] on input "checkbox" at bounding box center [673, 367] width 7 height 7
checkbox input "false"
click at [682, 385] on button "Checkout" at bounding box center [757, 384] width 286 height 16
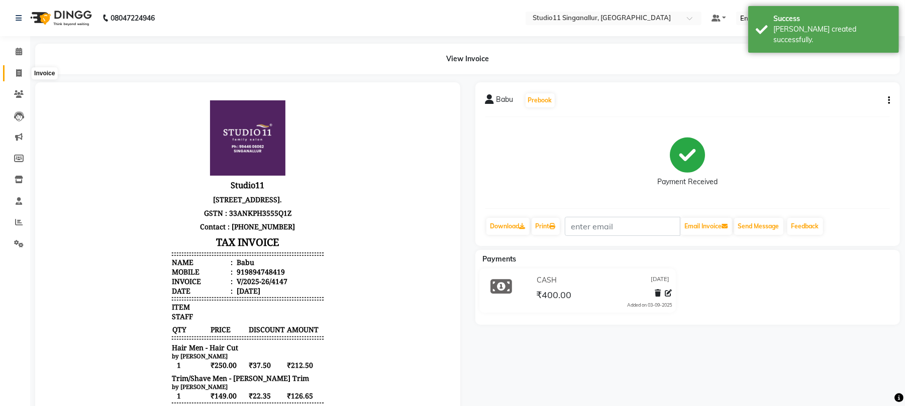
click at [10, 74] on span at bounding box center [19, 74] width 18 height 12
select select "6616"
select select "service"
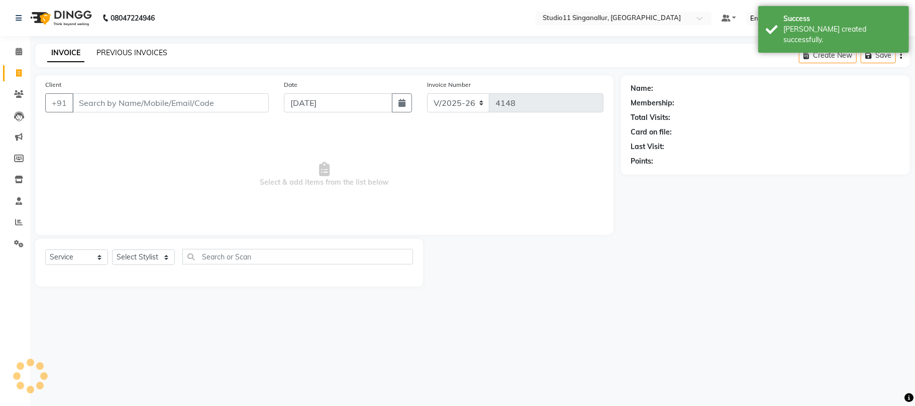
click at [147, 51] on link "PREVIOUS INVOICES" at bounding box center [131, 52] width 71 height 9
